Goal: Check status

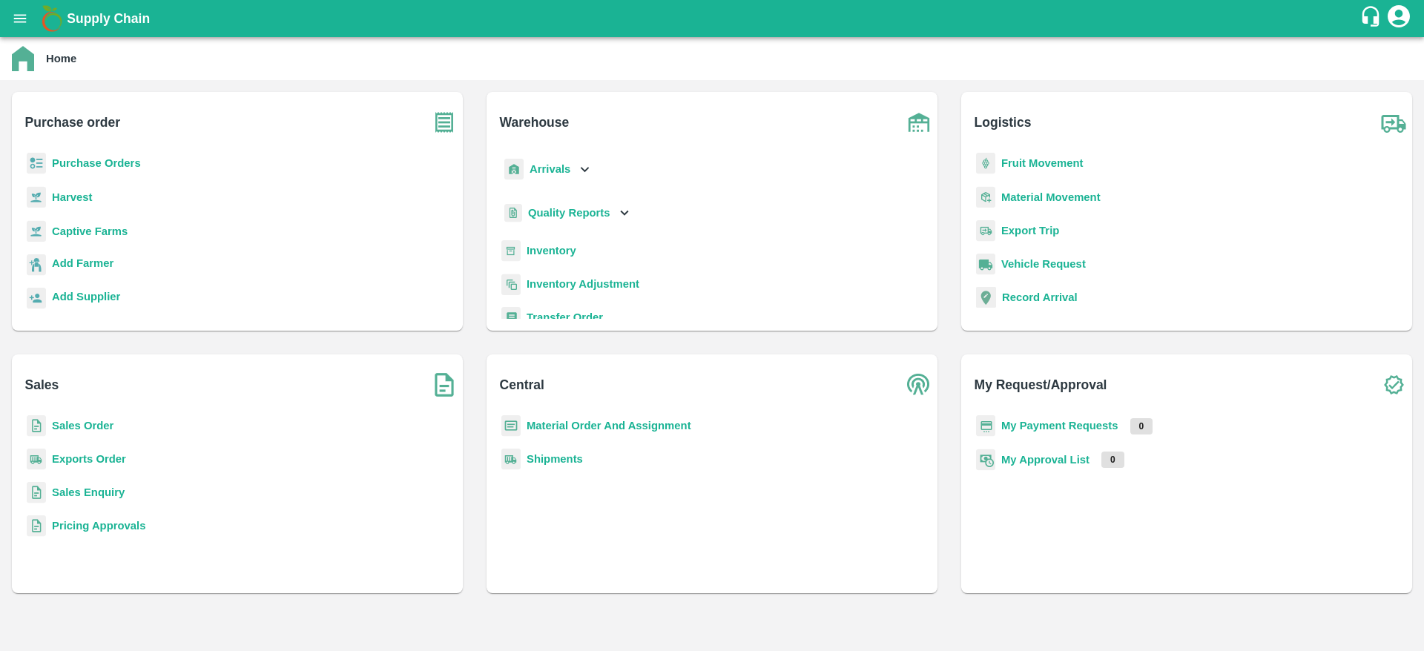
click at [106, 423] on b "Sales Order" at bounding box center [83, 426] width 62 height 12
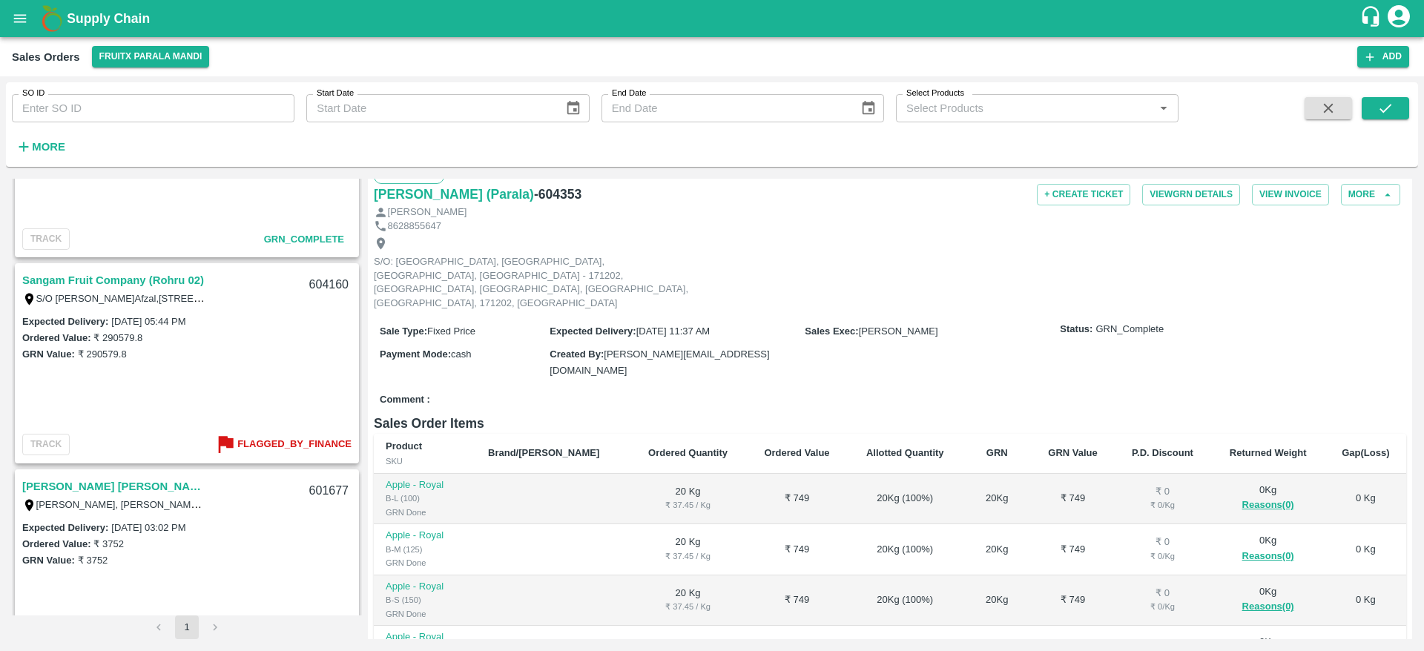
scroll to position [2243, 0]
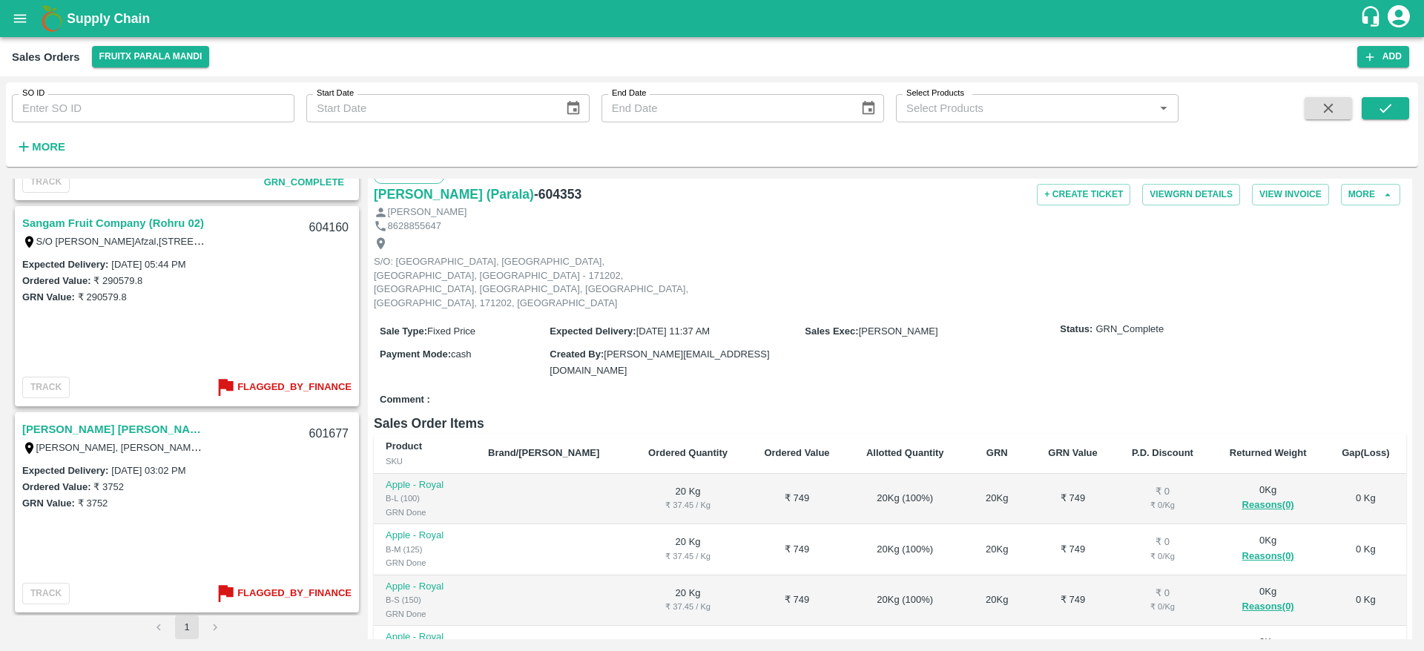
click at [79, 431] on link "[PERSON_NAME] [PERSON_NAME](Parala)" at bounding box center [114, 429] width 185 height 19
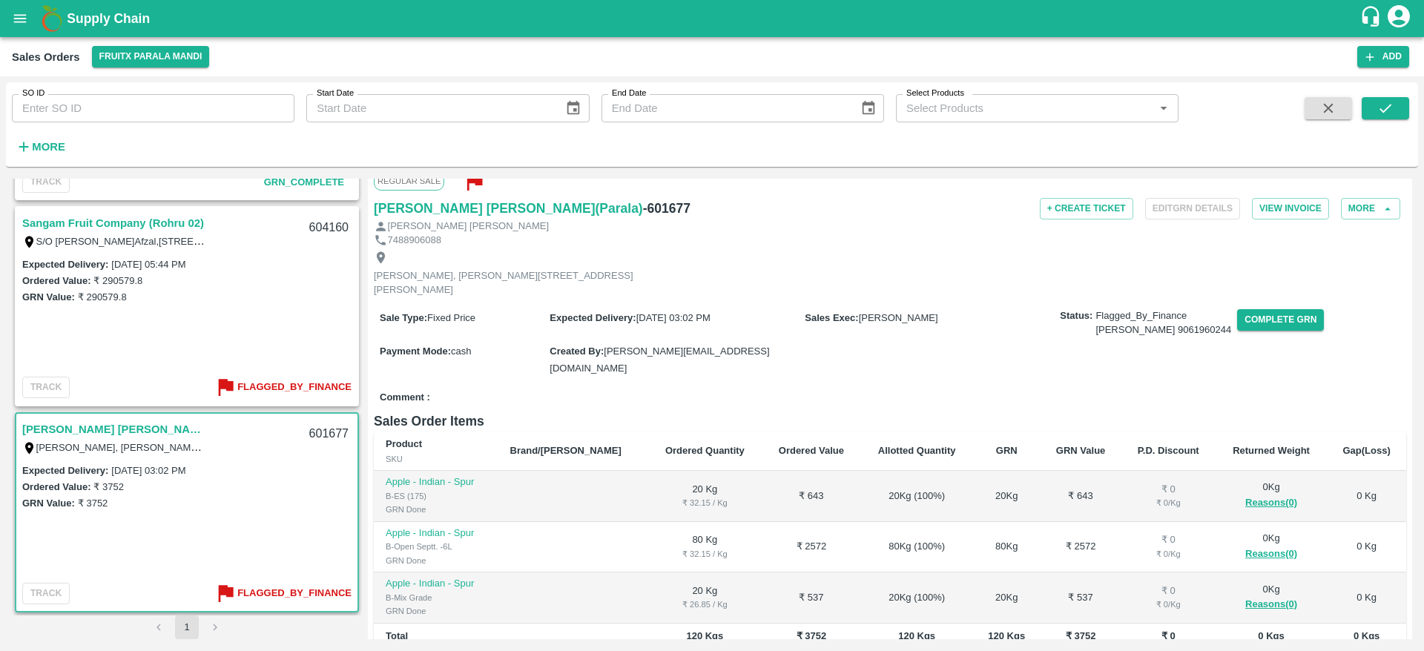
scroll to position [19, 0]
click at [1258, 325] on button "Complete GRN" at bounding box center [1280, 321] width 87 height 22
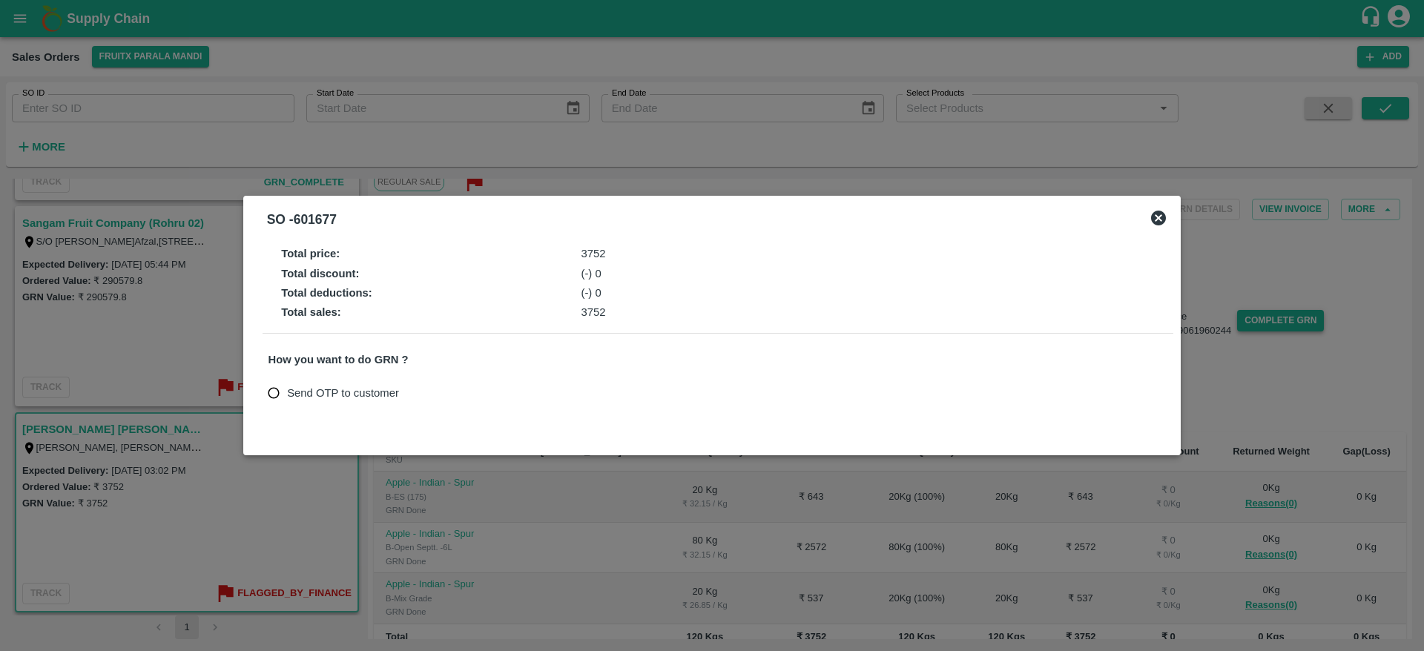
click at [1258, 325] on div at bounding box center [712, 325] width 1424 height 651
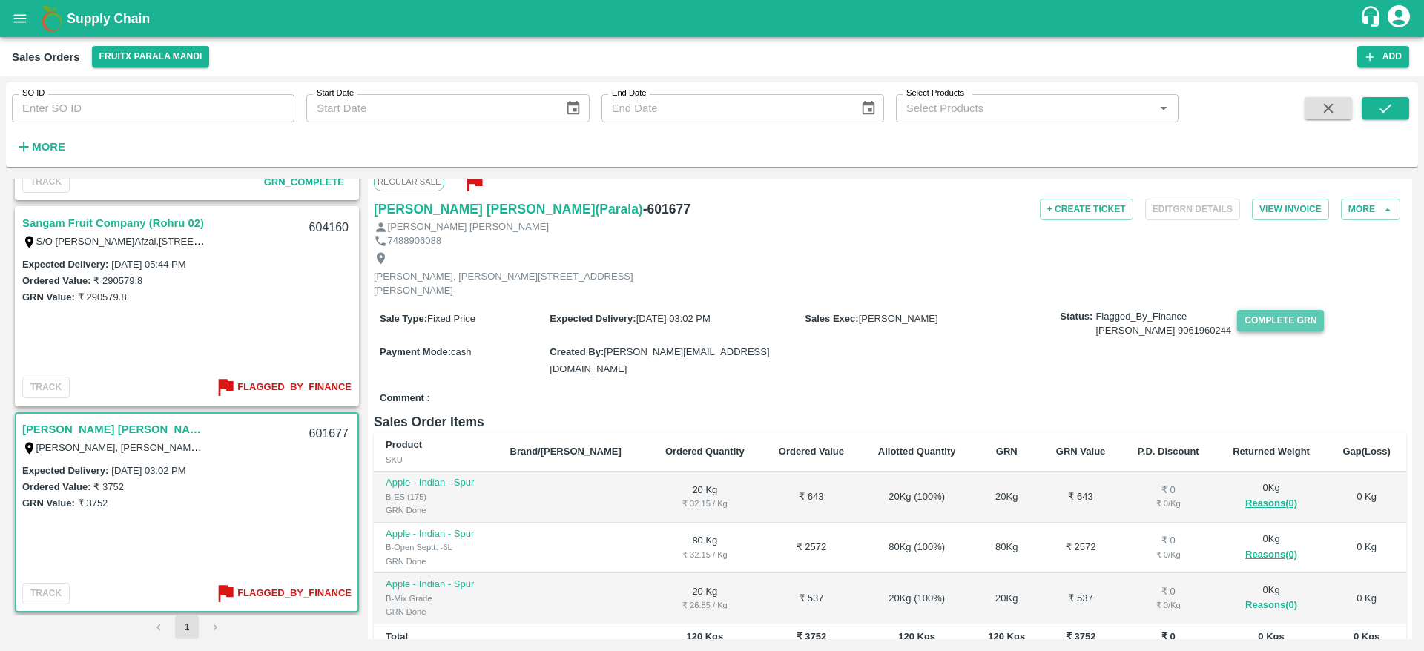
click at [1258, 325] on button "Complete GRN" at bounding box center [1280, 321] width 87 height 22
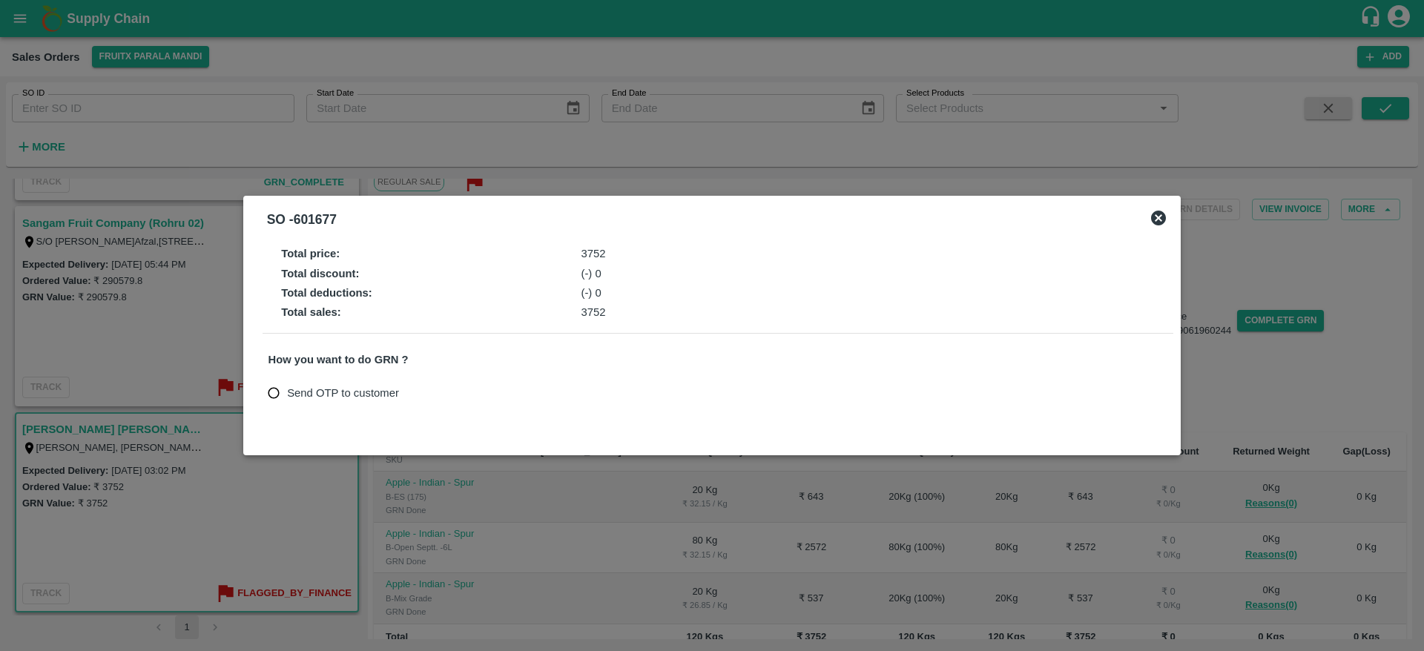
click at [1162, 213] on icon at bounding box center [1158, 218] width 15 height 15
